Goal: Task Accomplishment & Management: Use online tool/utility

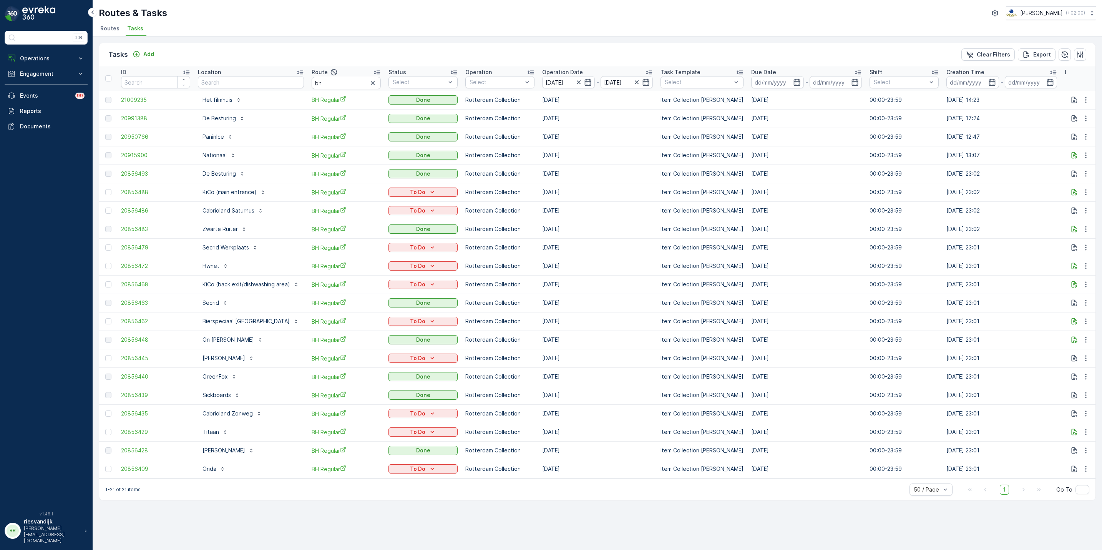
drag, startPoint x: 130, startPoint y: 32, endPoint x: 139, endPoint y: 35, distance: 8.9
click at [130, 32] on span "Tasks" at bounding box center [135, 29] width 16 height 8
click at [369, 82] on icon "button" at bounding box center [373, 83] width 8 height 8
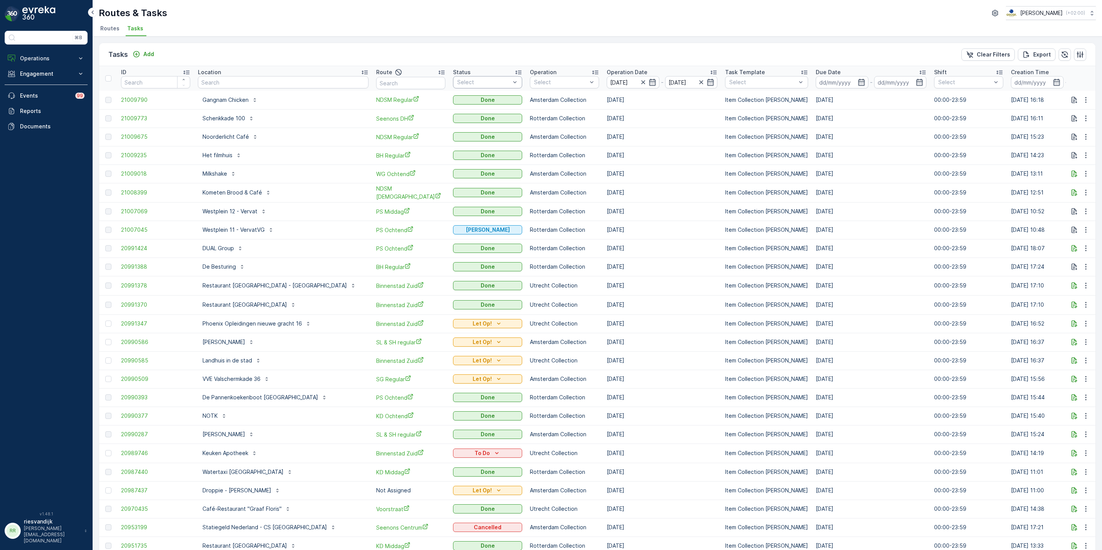
click at [472, 80] on div at bounding box center [484, 82] width 55 height 6
click at [466, 103] on p "Done" at bounding box center [473, 100] width 14 height 8
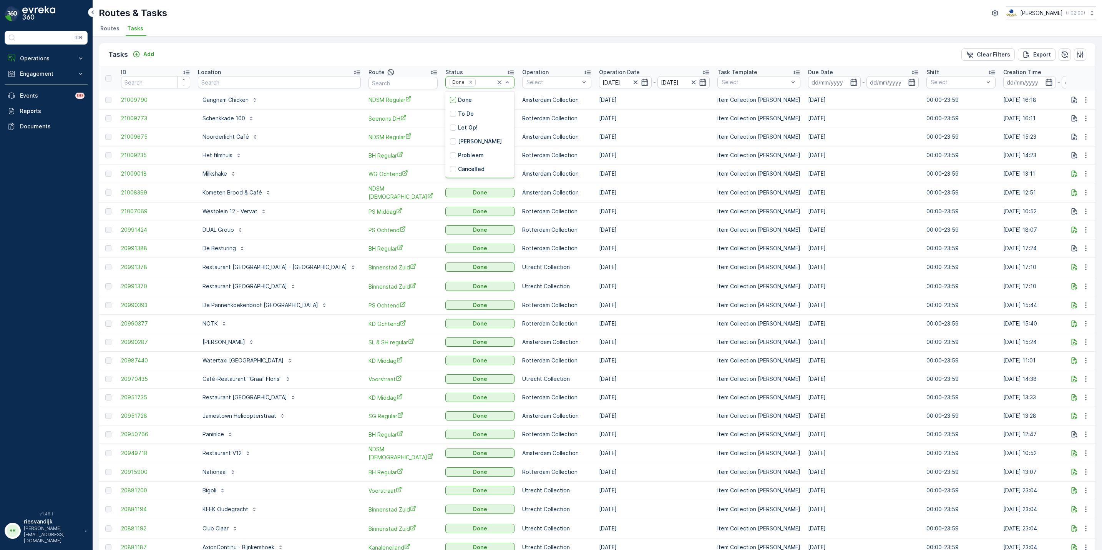
click at [477, 82] on div at bounding box center [486, 82] width 19 height 6
click at [458, 143] on p "[PERSON_NAME]" at bounding box center [480, 142] width 44 height 8
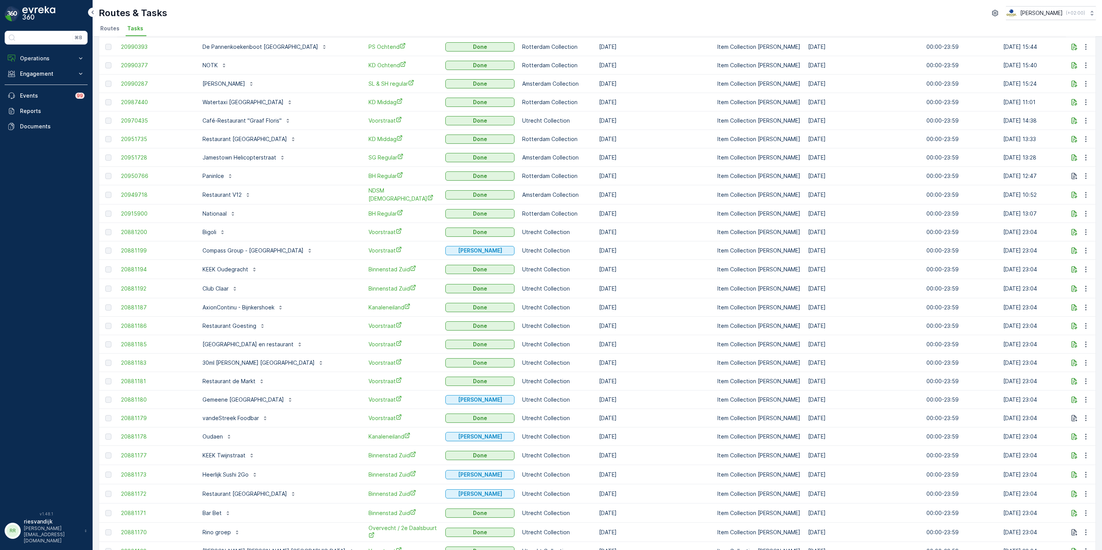
scroll to position [516, 0]
